Goal: Register for event/course

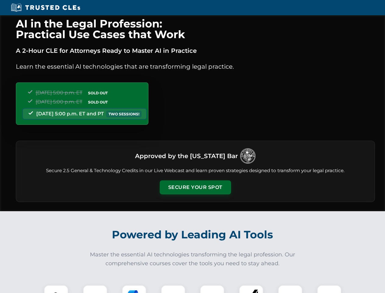
click at [195, 187] on button "Secure Your Spot" at bounding box center [195, 187] width 71 height 14
click at [56, 289] on img at bounding box center [56, 297] width 18 height 18
click at [95, 289] on div at bounding box center [95, 297] width 24 height 24
